Goal: Transaction & Acquisition: Purchase product/service

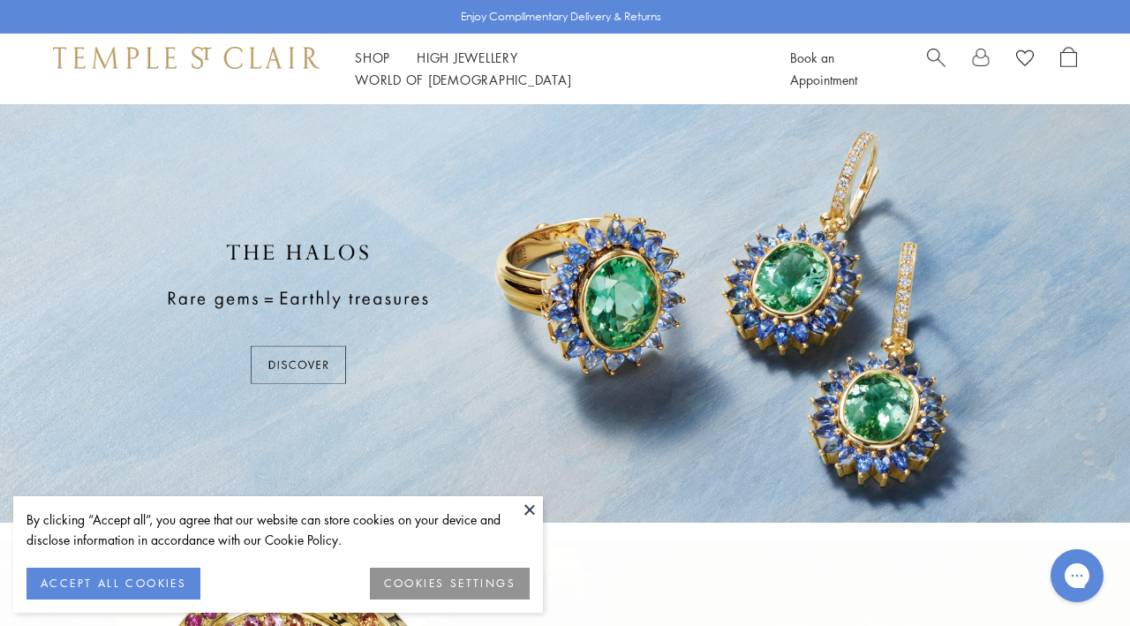
click at [151, 579] on button "ACCEPT ALL COOKIES" at bounding box center [113, 584] width 174 height 32
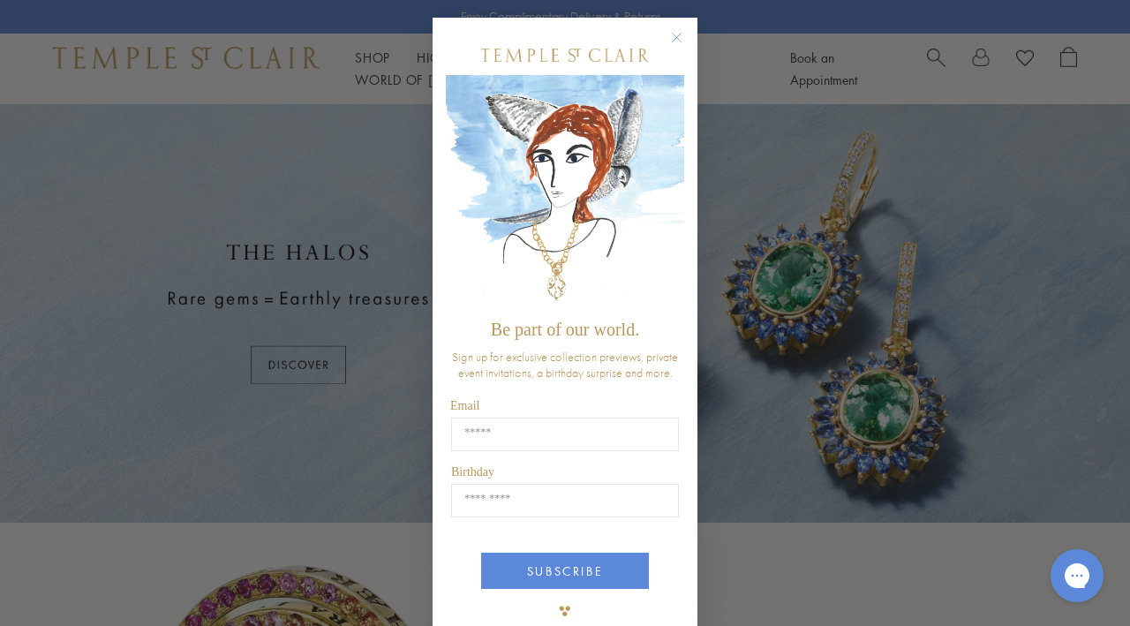
click at [676, 39] on icon "Close dialog" at bounding box center [677, 38] width 9 height 9
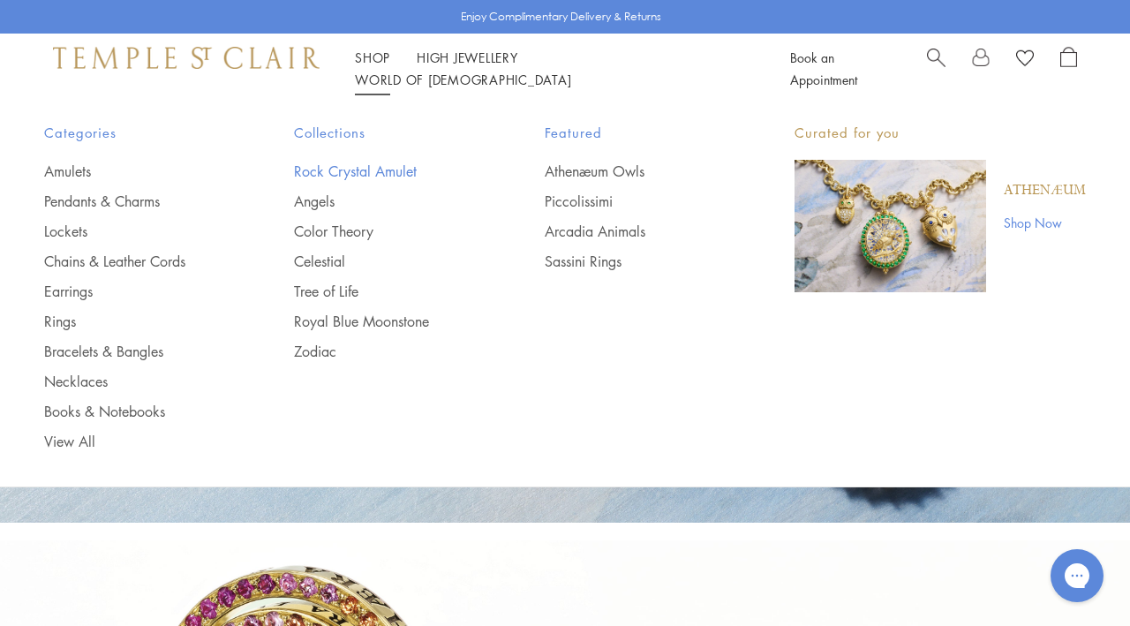
click at [372, 170] on link "Rock Crystal Amulet" at bounding box center [383, 171] width 179 height 19
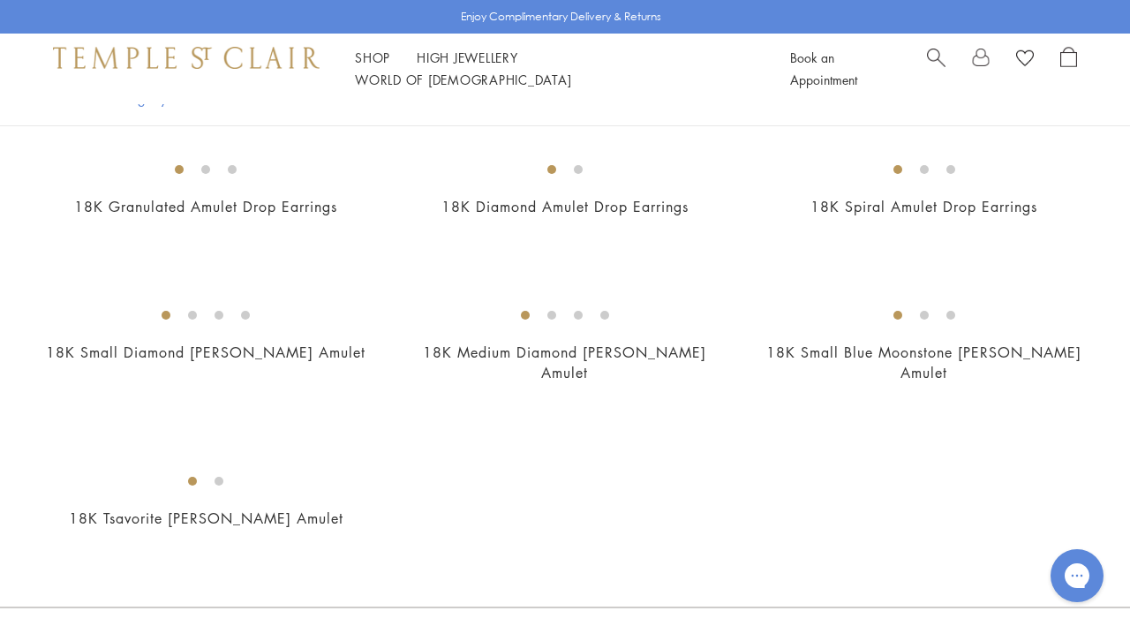
scroll to position [3866, 0]
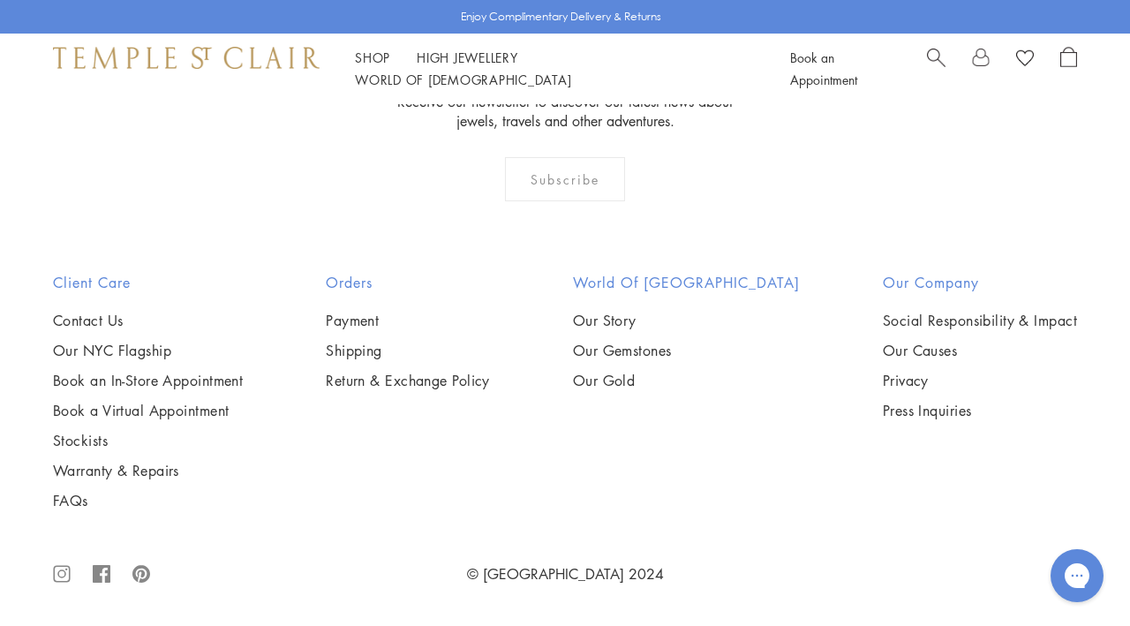
scroll to position [7666, 0]
click at [0, 0] on img at bounding box center [0, 0] width 0 height 0
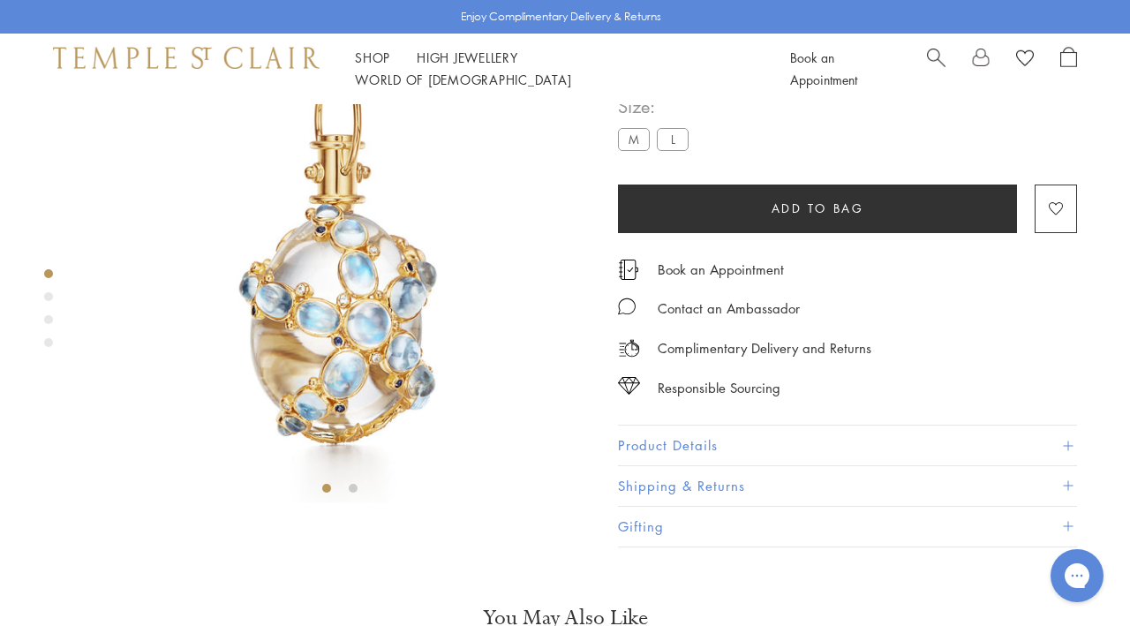
click at [508, 376] on img at bounding box center [339, 251] width 503 height 503
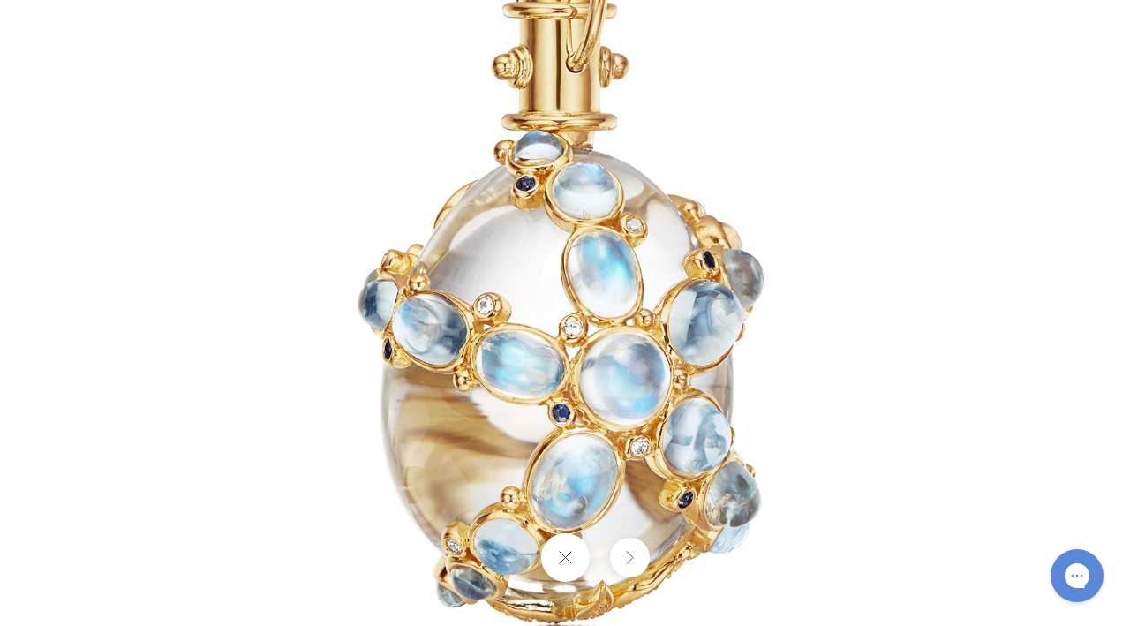
click at [570, 559] on button at bounding box center [564, 557] width 49 height 49
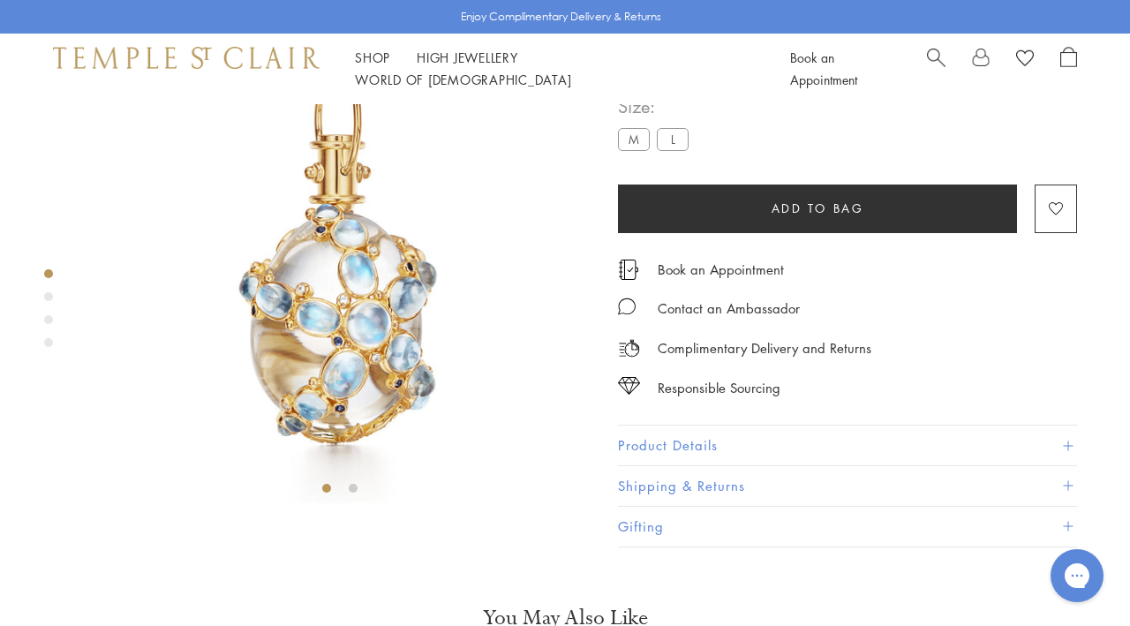
click at [248, 68] on img at bounding box center [186, 57] width 267 height 21
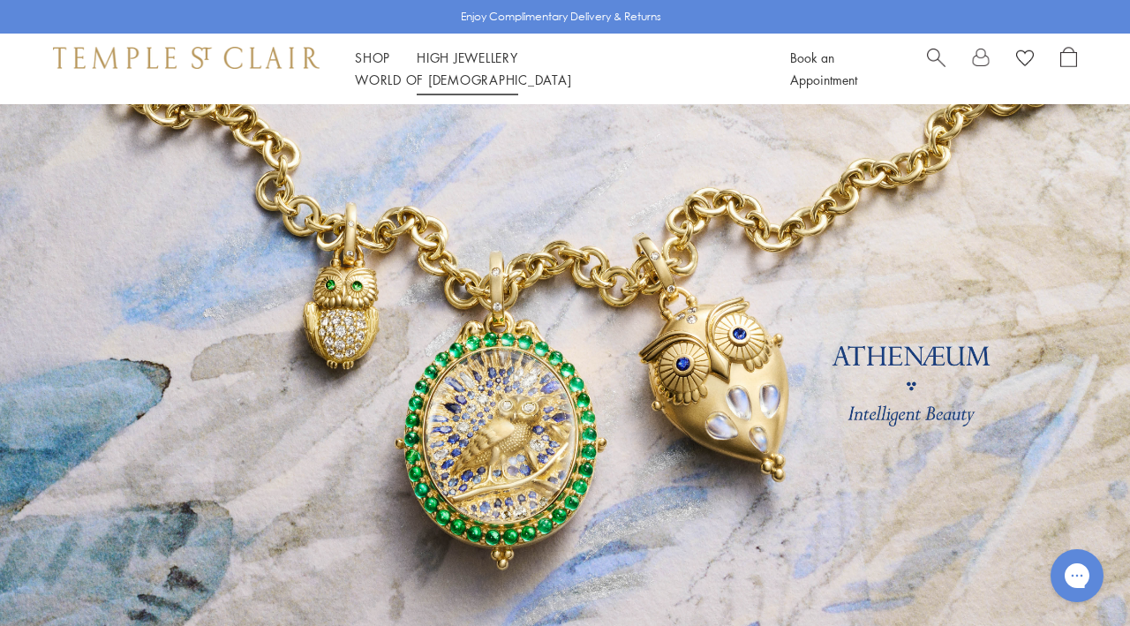
click at [450, 69] on li "High Jewellery High Jewellery" at bounding box center [468, 58] width 102 height 22
